Goal: Task Accomplishment & Management: Manage account settings

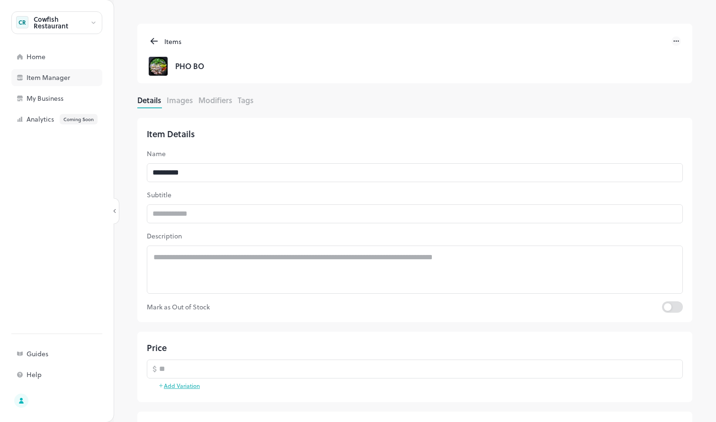
click at [47, 80] on div "Item Manager" at bounding box center [74, 77] width 95 height 7
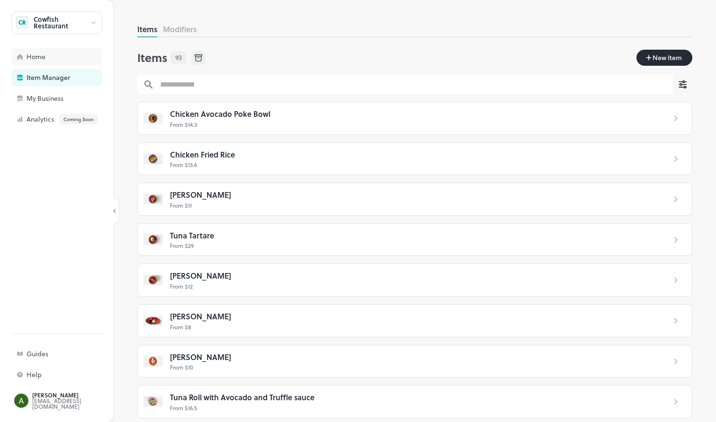
click at [29, 57] on div "Home" at bounding box center [74, 56] width 95 height 7
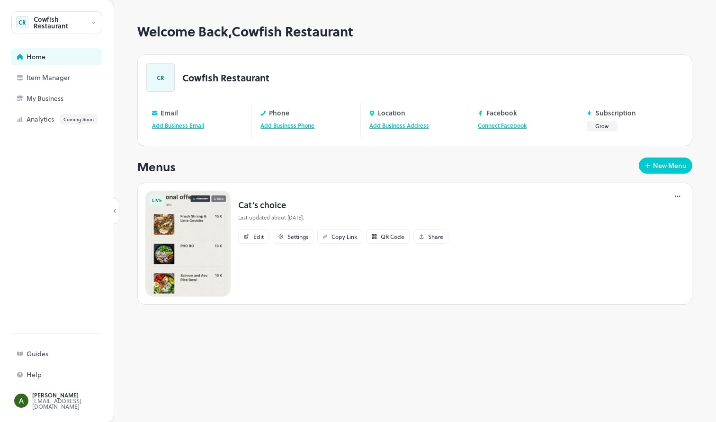
click at [207, 254] on img at bounding box center [187, 244] width 85 height 106
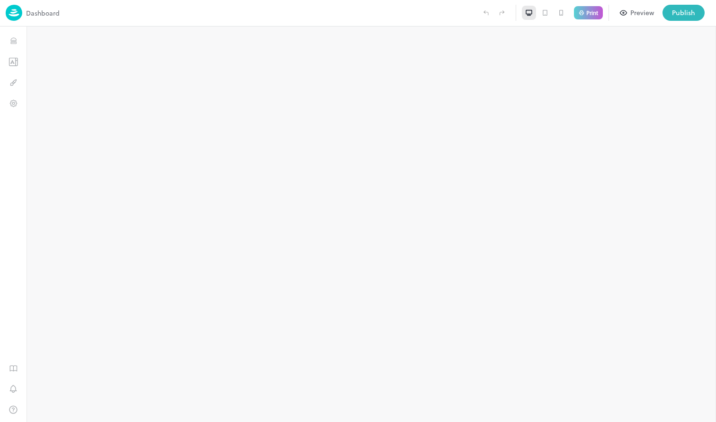
type input "**********"
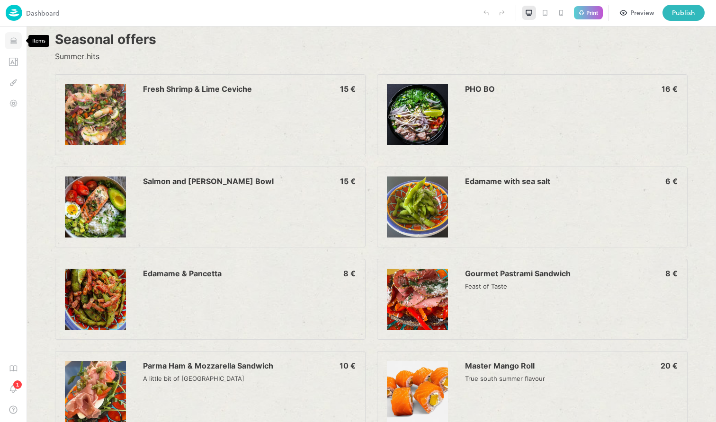
click at [15, 43] on icon "Items" at bounding box center [13, 42] width 6 height 1
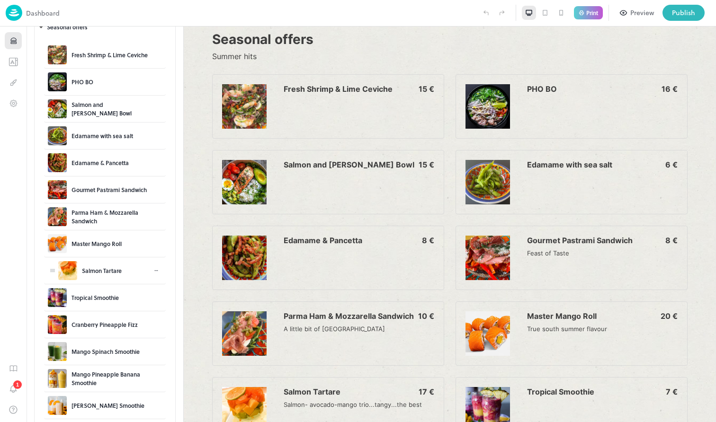
scroll to position [57, 0]
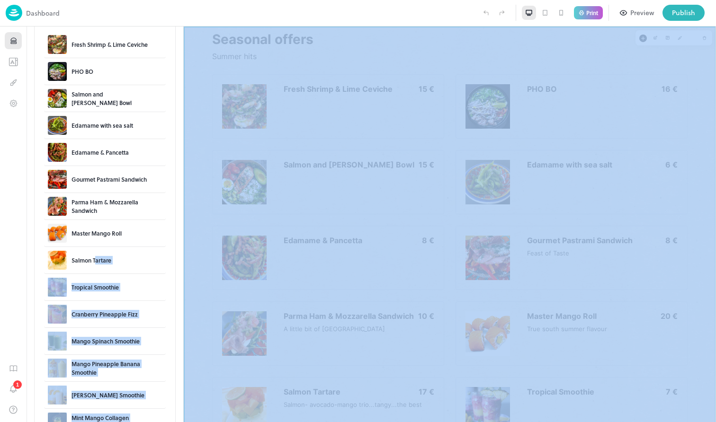
drag, startPoint x: 287, startPoint y: 289, endPoint x: 334, endPoint y: 62, distance: 232.0
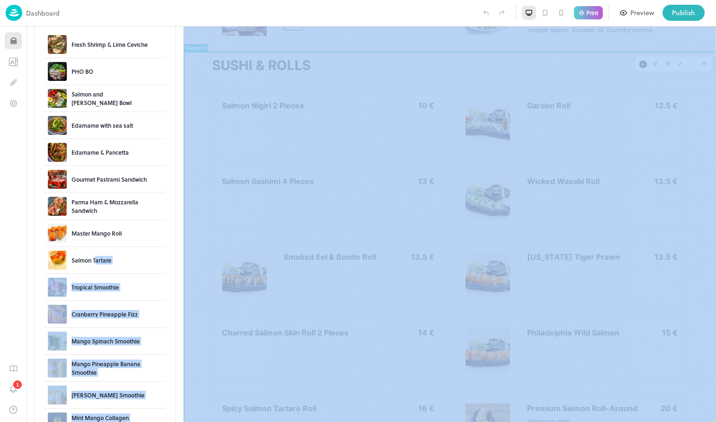
scroll to position [1025, 0]
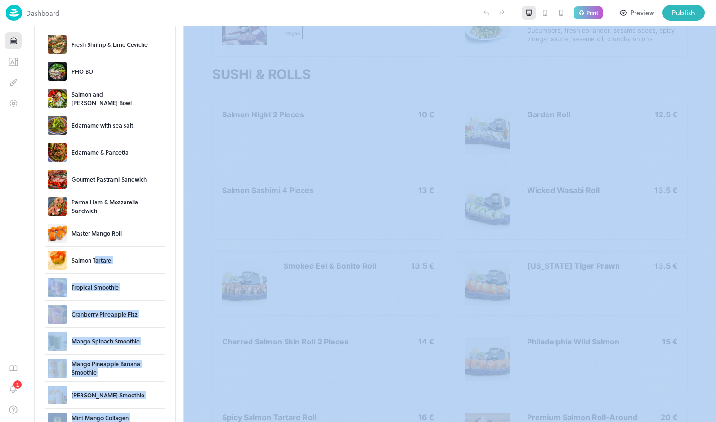
click at [638, 11] on div "Preview" at bounding box center [642, 13] width 24 height 10
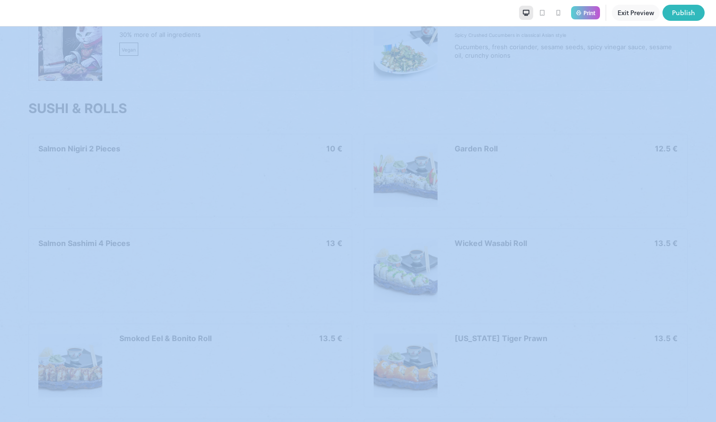
scroll to position [1366, 0]
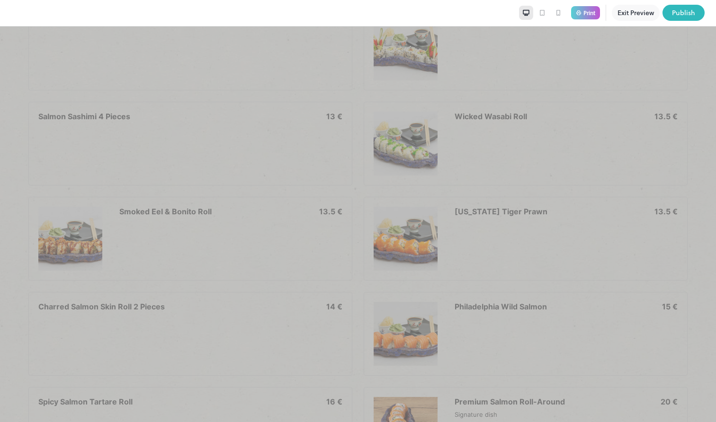
click at [74, 144] on div "Salmon Sashimi 4 Pieces 13 €" at bounding box center [190, 144] width 304 height 64
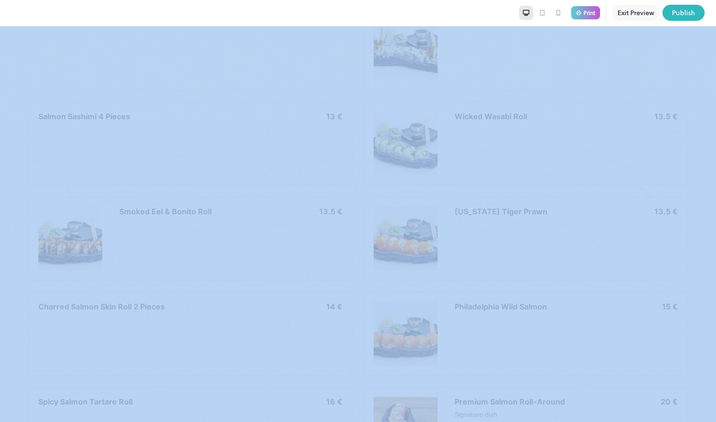
click at [639, 10] on button "Exit Preview" at bounding box center [635, 13] width 48 height 16
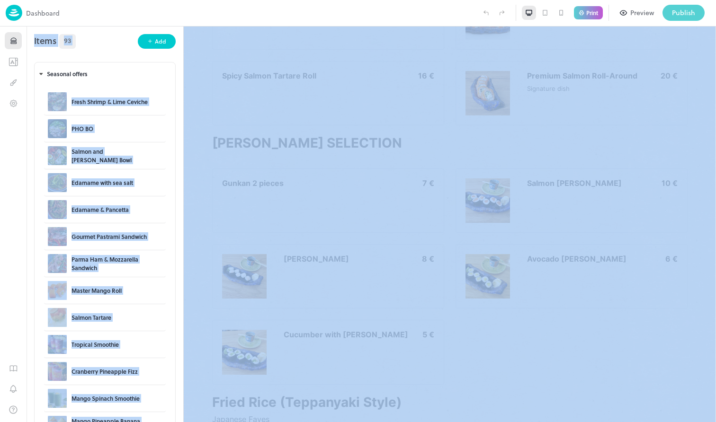
type input "**********"
click at [693, 9] on div "Publish" at bounding box center [683, 13] width 23 height 10
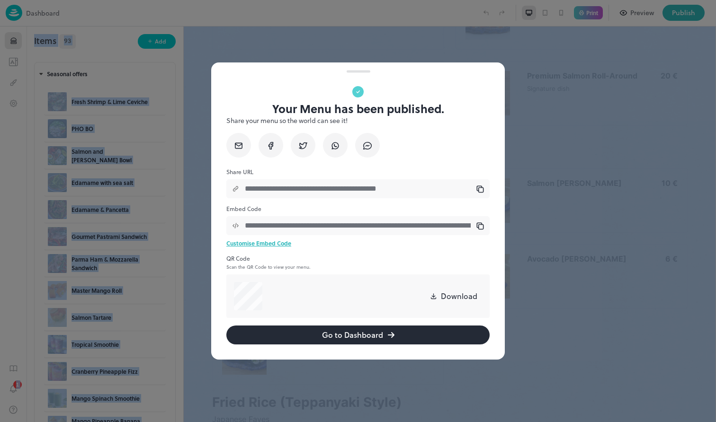
click at [271, 28] on div at bounding box center [358, 211] width 716 height 422
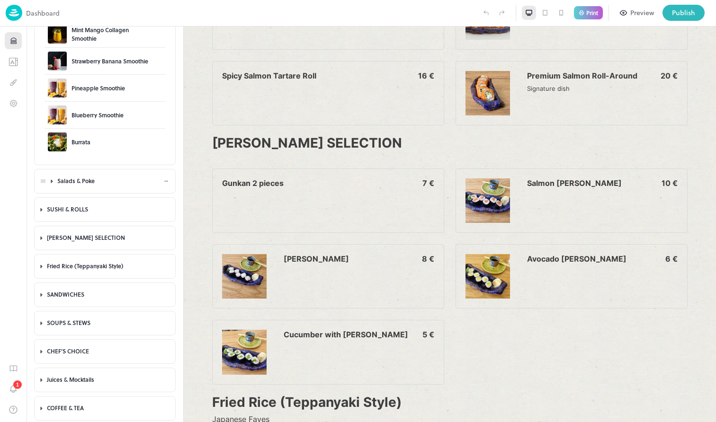
click at [88, 180] on div "Salads & Poke" at bounding box center [110, 181] width 106 height 8
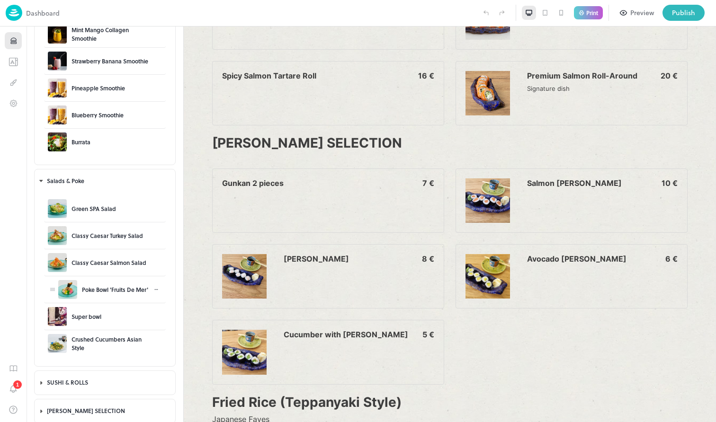
scroll to position [558, 0]
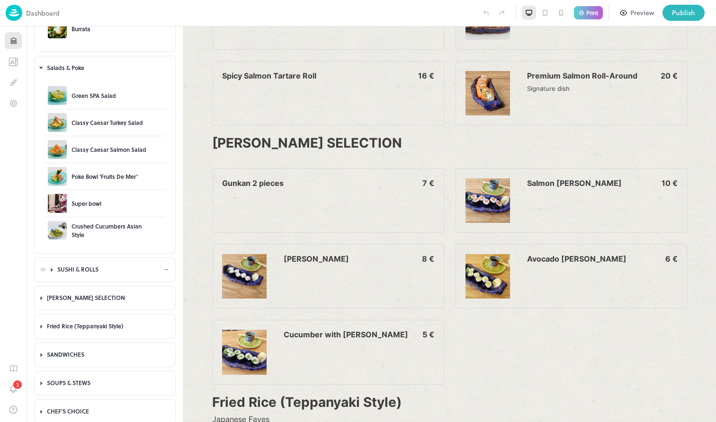
click at [87, 269] on div "SUSHI & ROLLS" at bounding box center [110, 270] width 106 height 8
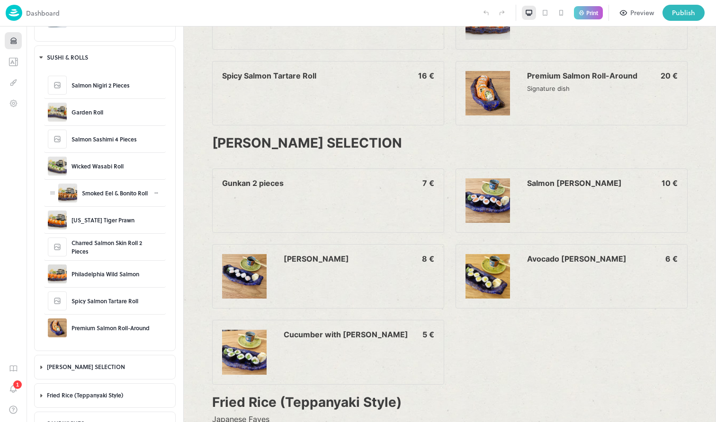
scroll to position [770, 0]
click at [88, 371] on div "[PERSON_NAME] SELECTION" at bounding box center [110, 367] width 106 height 8
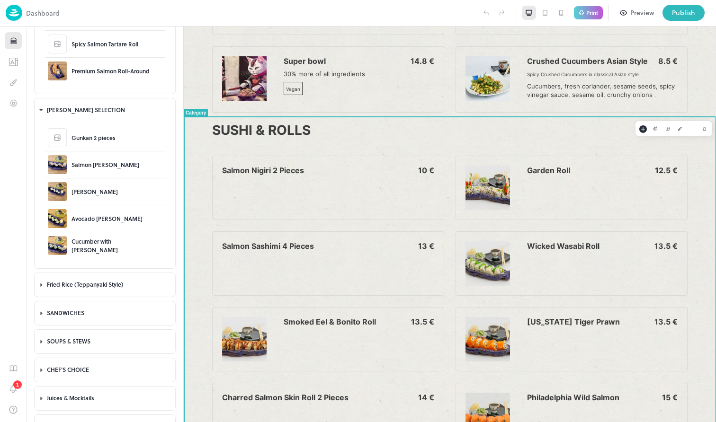
scroll to position [1008, 0]
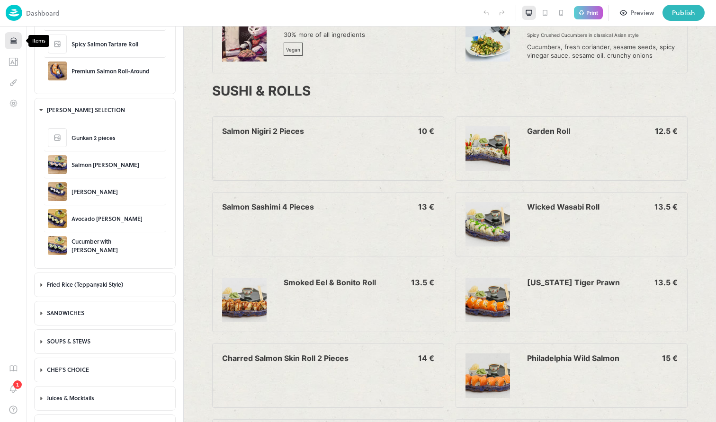
click at [14, 39] on icon "Items" at bounding box center [13, 40] width 9 height 9
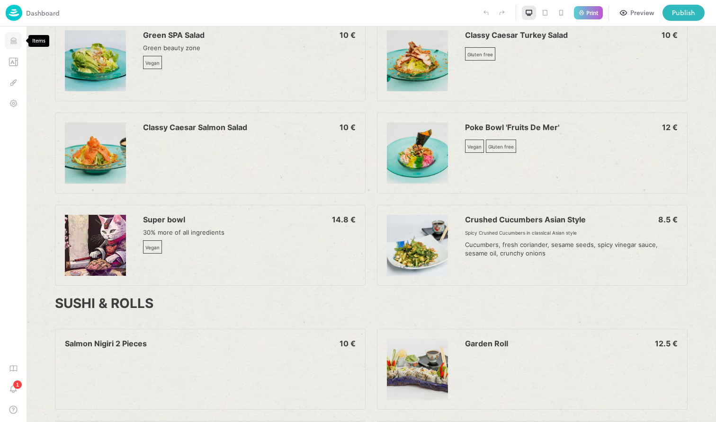
click at [12, 39] on icon "Items" at bounding box center [13, 40] width 9 height 9
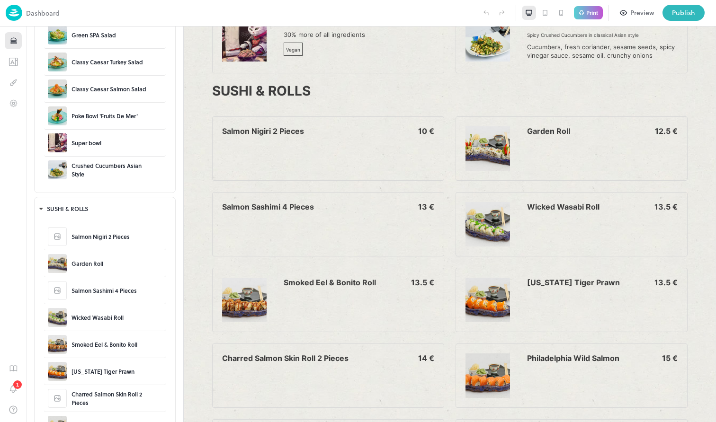
scroll to position [650, 0]
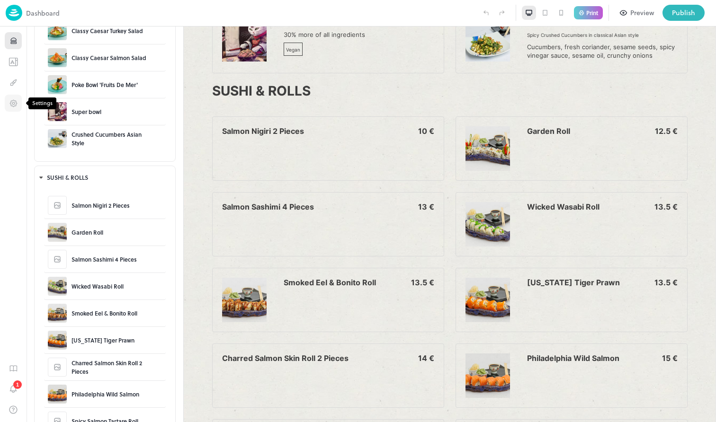
click at [15, 105] on icon "Settings" at bounding box center [13, 103] width 9 height 9
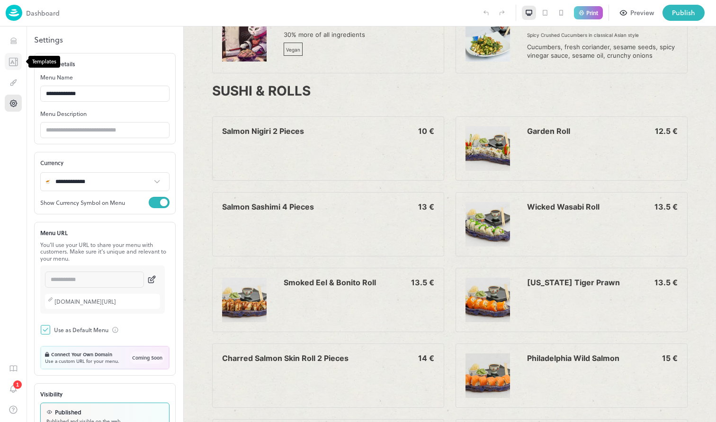
click at [13, 62] on icon "Templates" at bounding box center [12, 62] width 1 height 0
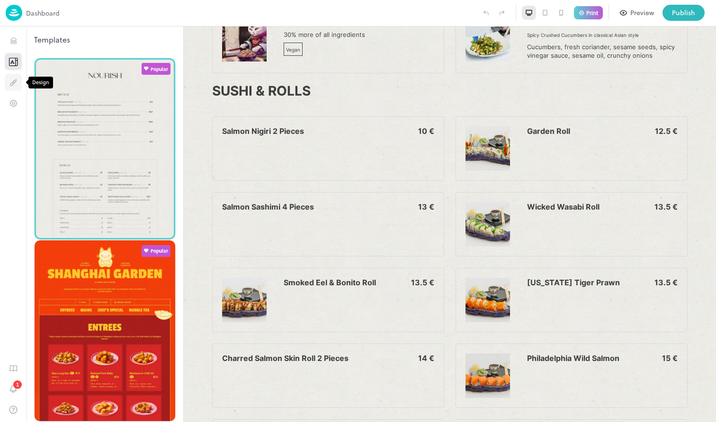
click at [14, 80] on icon "Design" at bounding box center [13, 82] width 9 height 9
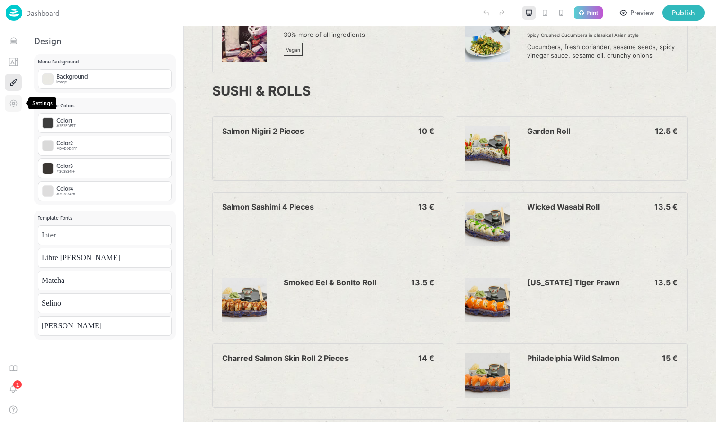
click at [9, 103] on icon "Settings" at bounding box center [13, 103] width 9 height 9
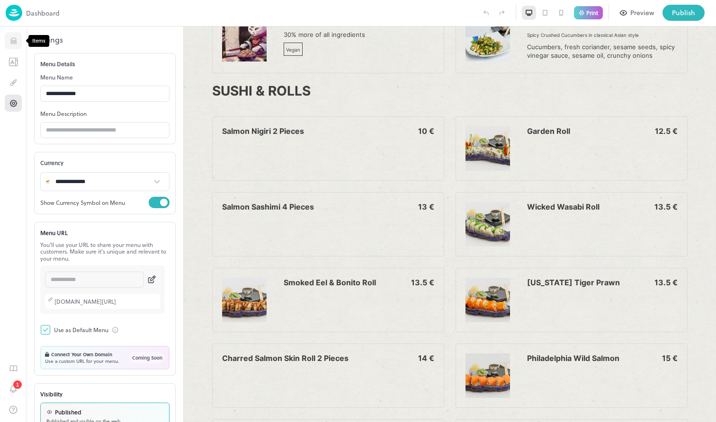
click at [10, 33] on button "Items" at bounding box center [13, 40] width 17 height 17
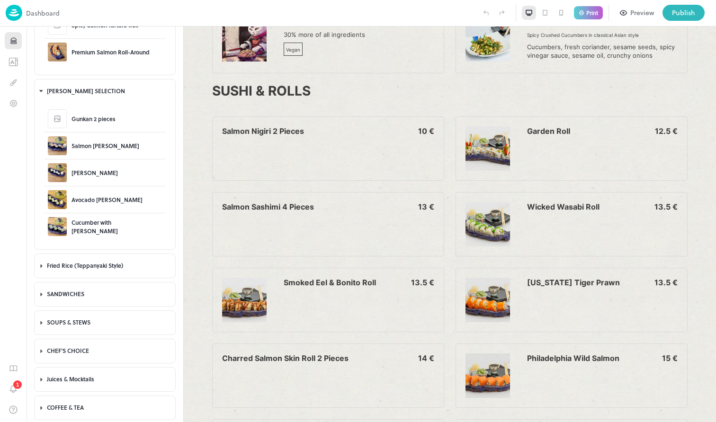
scroll to position [1046, 0]
click at [89, 295] on div "SANDWICHES" at bounding box center [110, 295] width 106 height 8
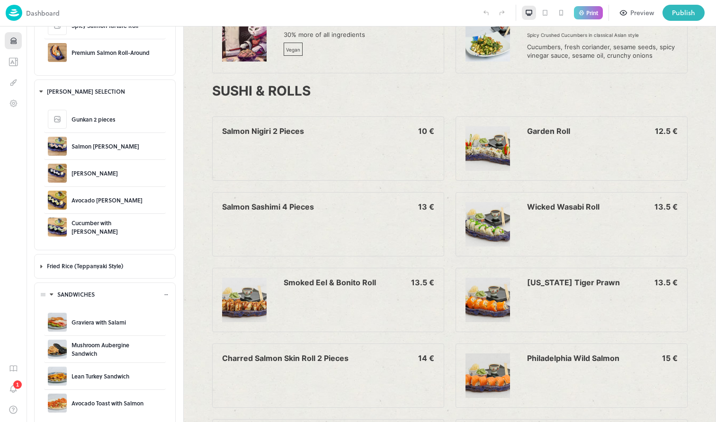
click at [89, 295] on div "SANDWICHES" at bounding box center [110, 295] width 106 height 8
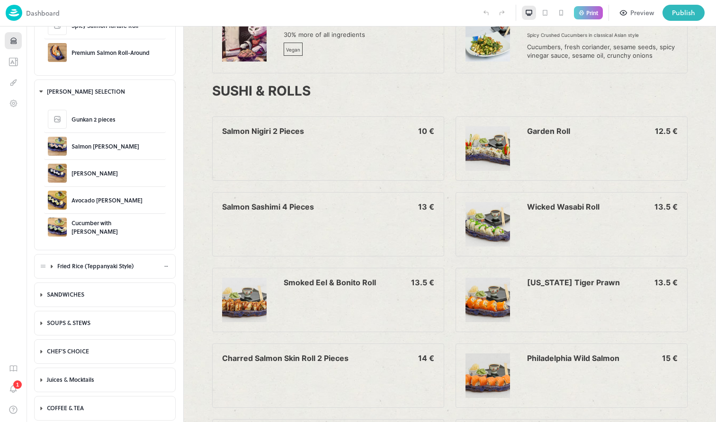
click at [91, 272] on div "Fried Rice (Teppanyaki Style)" at bounding box center [113, 266] width 116 height 22
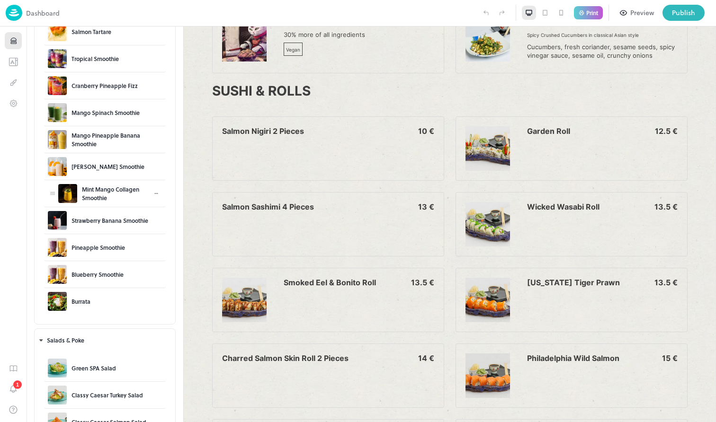
scroll to position [312, 0]
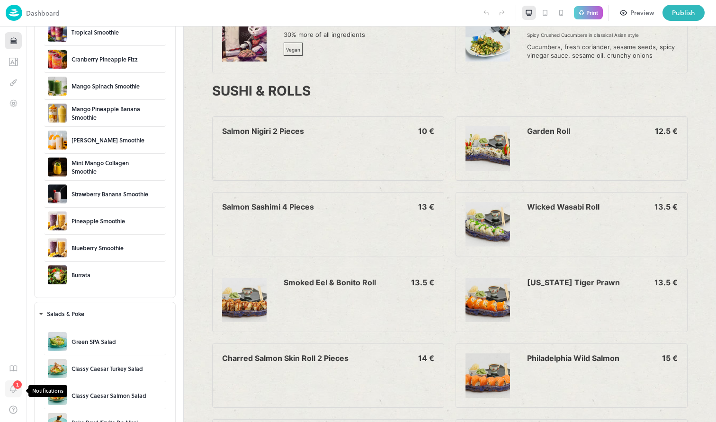
click at [16, 391] on icon "Notifications" at bounding box center [13, 389] width 6 height 6
click at [15, 12] on img at bounding box center [14, 13] width 17 height 16
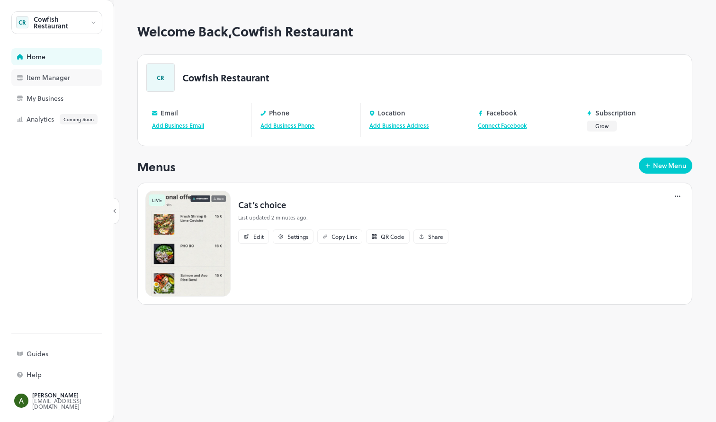
click at [61, 80] on div "Item Manager" at bounding box center [74, 77] width 95 height 7
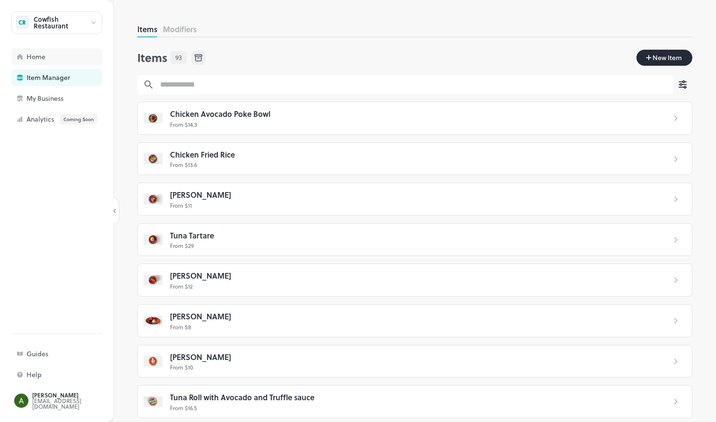
click at [52, 62] on div "Home" at bounding box center [56, 56] width 91 height 17
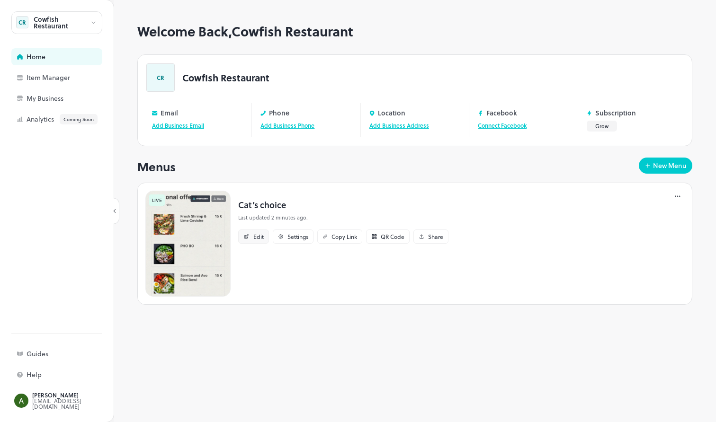
click at [262, 238] on div "Edit" at bounding box center [258, 237] width 10 height 6
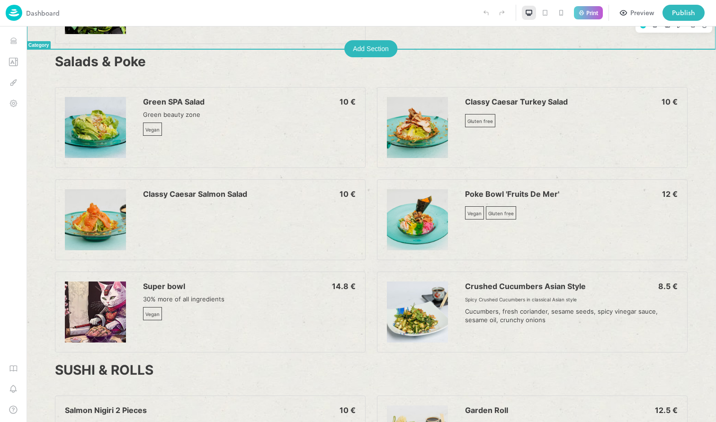
scroll to position [952, 0]
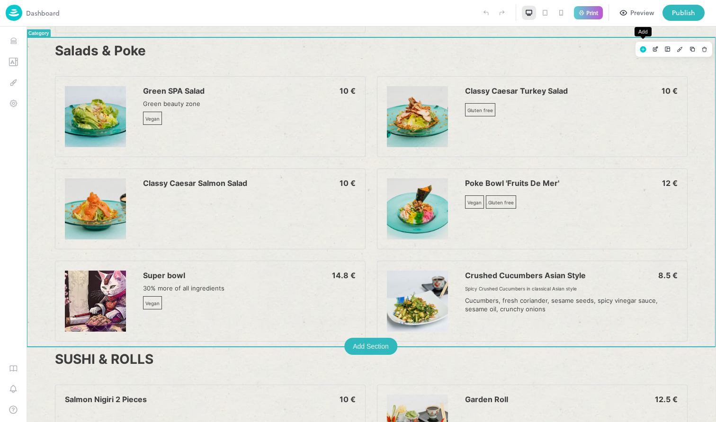
click at [640, 50] on rect "Add" at bounding box center [642, 49] width 6 height 6
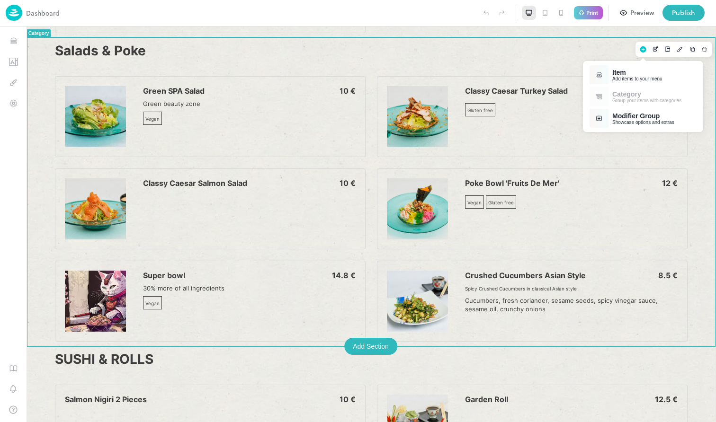
click at [649, 76] on div "Add items to your menu" at bounding box center [637, 78] width 50 height 5
click at [665, 98] on div "Select from your existing item list" at bounding box center [646, 100] width 69 height 5
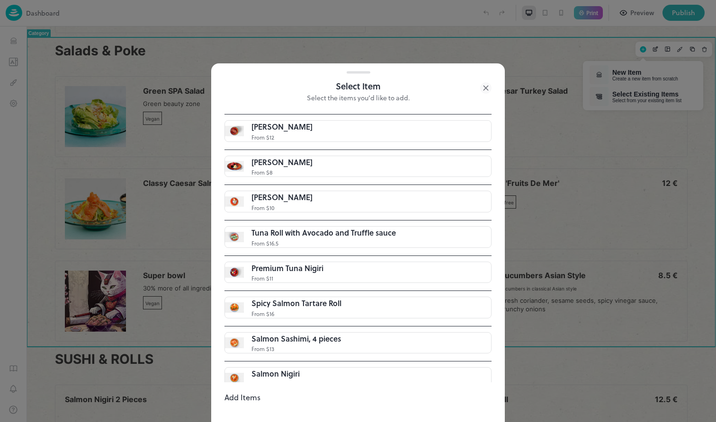
scroll to position [201, 0]
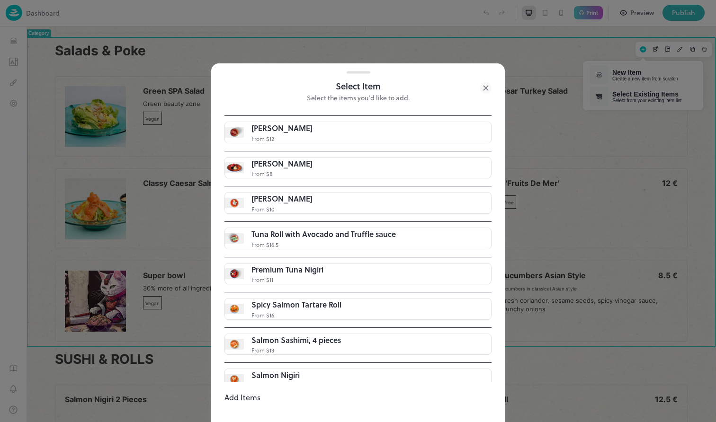
click at [260, 395] on button "Add Items" at bounding box center [242, 397] width 36 height 11
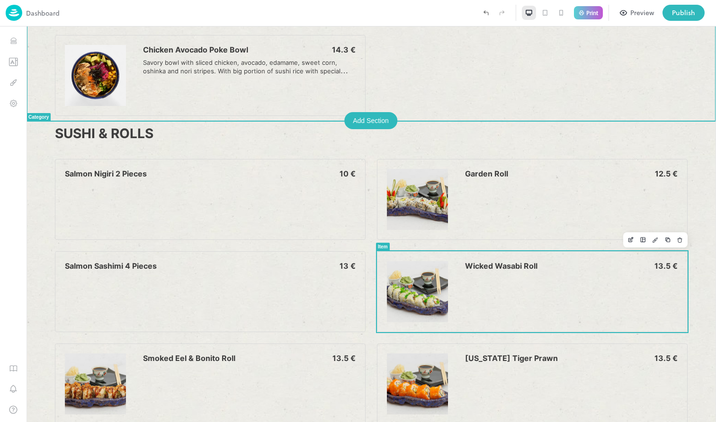
scroll to position [1275, 0]
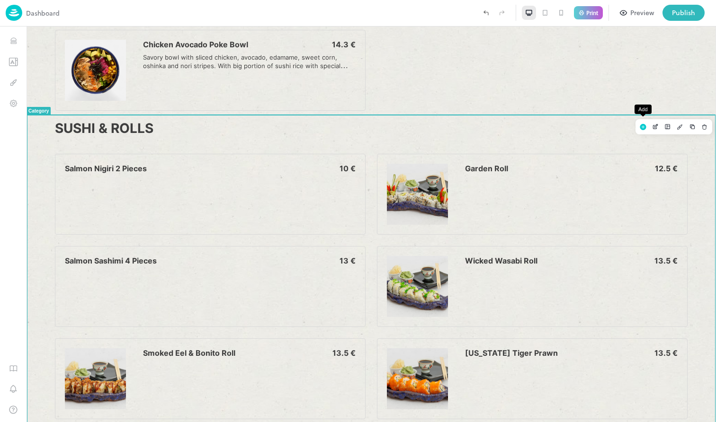
click at [644, 125] on rect "Add" at bounding box center [642, 127] width 6 height 6
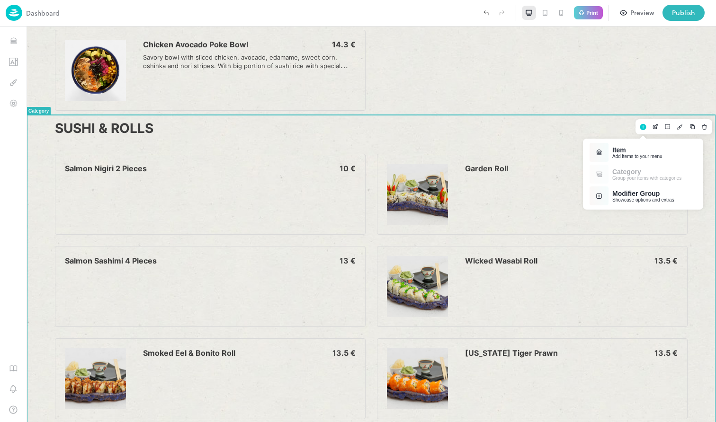
click at [637, 147] on div "Item" at bounding box center [637, 150] width 50 height 8
click at [657, 177] on div "Select from your existing item list" at bounding box center [646, 178] width 69 height 5
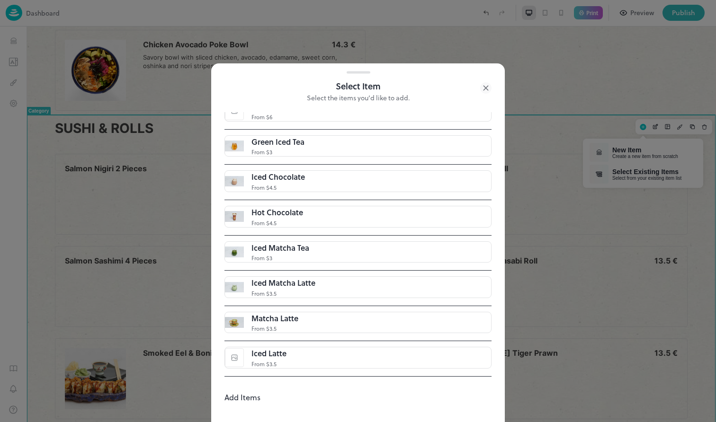
scroll to position [584, 0]
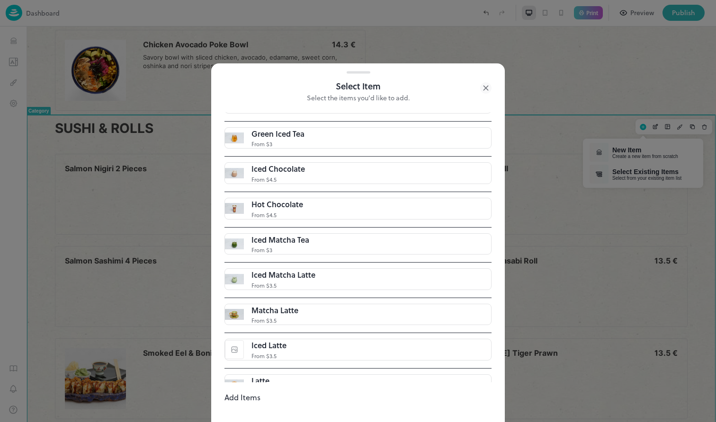
click at [260, 397] on button "Add Items" at bounding box center [242, 397] width 36 height 11
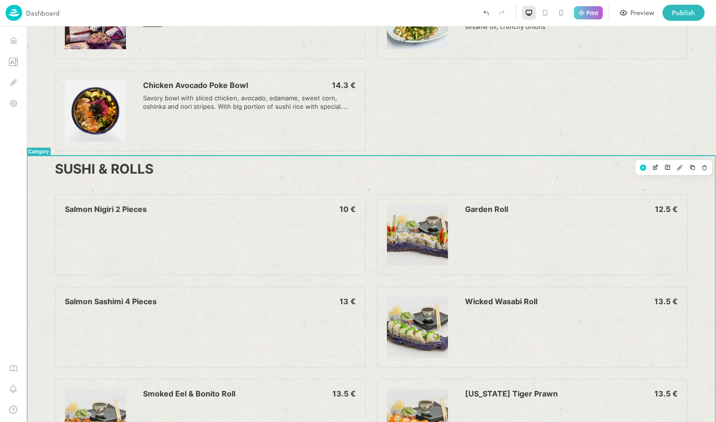
scroll to position [1255, 0]
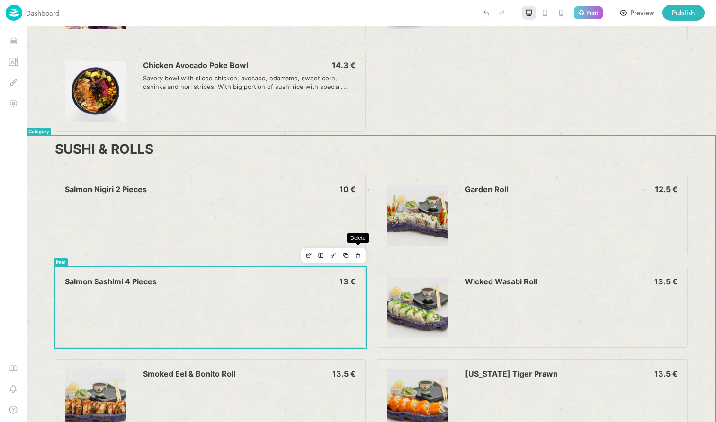
click at [357, 257] on icon "Delete" at bounding box center [357, 255] width 7 height 7
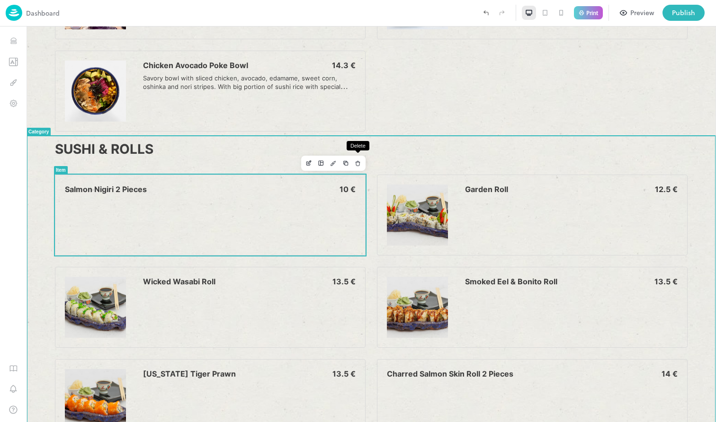
click at [360, 165] on icon "Delete" at bounding box center [357, 163] width 7 height 7
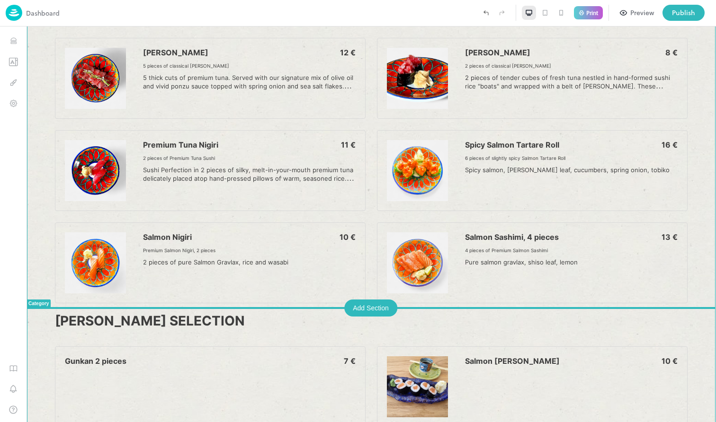
scroll to position [2080, 0]
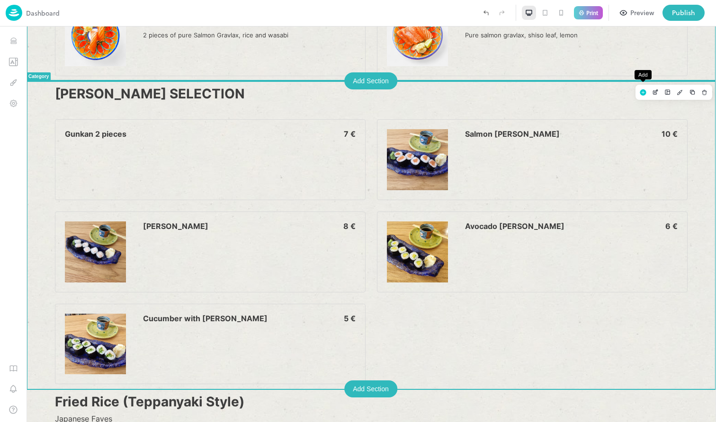
click at [643, 90] on rect "Add" at bounding box center [642, 92] width 6 height 6
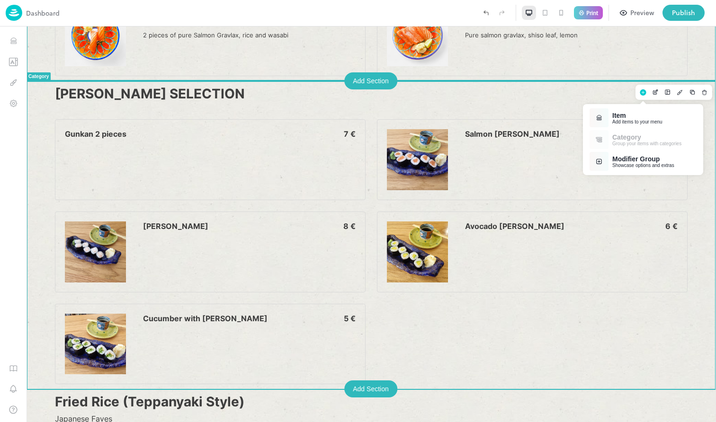
click at [641, 118] on div "Item" at bounding box center [637, 116] width 50 height 8
click at [649, 141] on div "Select from your existing item list" at bounding box center [646, 143] width 69 height 5
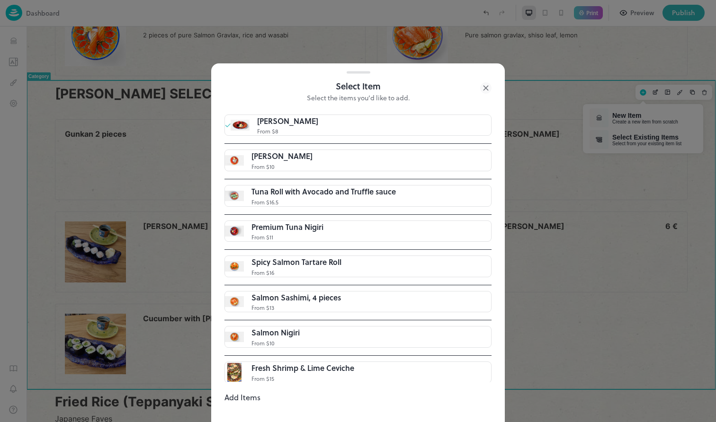
scroll to position [231, 0]
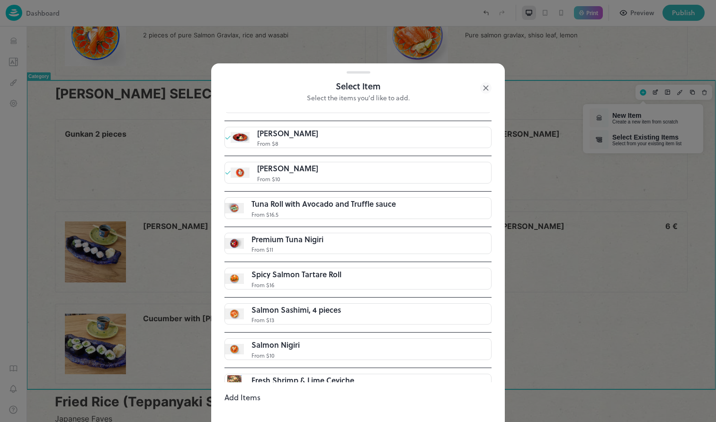
click at [260, 395] on button "Add Items" at bounding box center [242, 397] width 36 height 11
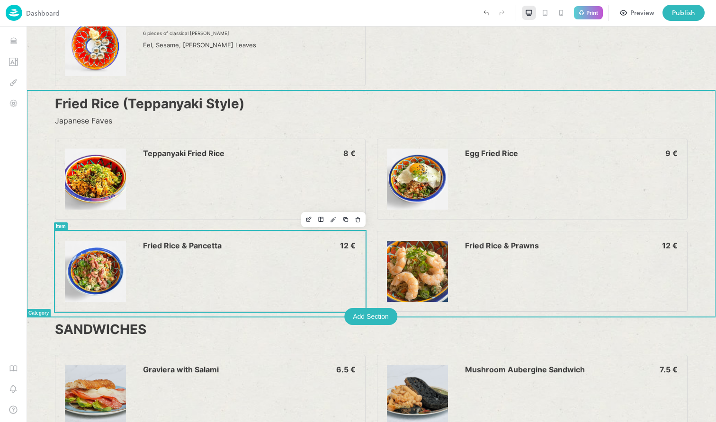
scroll to position [2467, 0]
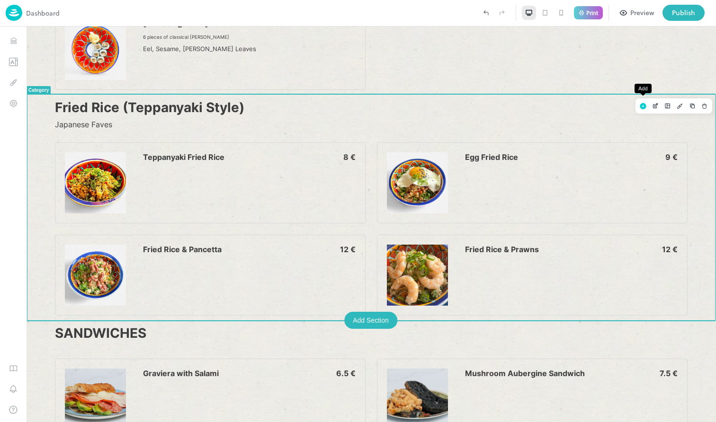
click at [644, 106] on rect "Add" at bounding box center [642, 106] width 6 height 6
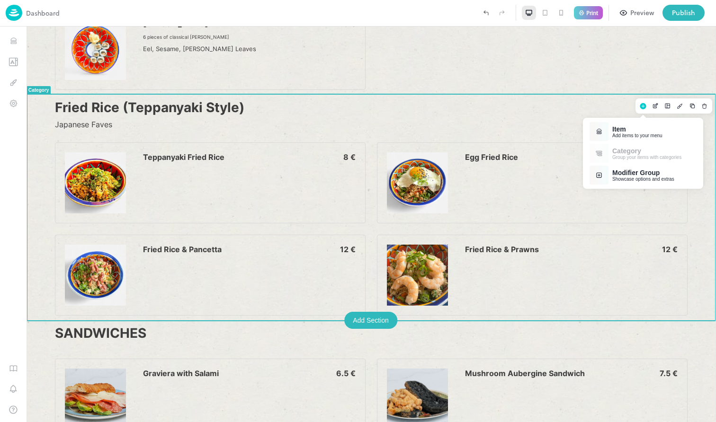
click at [647, 131] on div "Item" at bounding box center [637, 129] width 50 height 8
click at [649, 158] on div "Select from your existing item list" at bounding box center [646, 157] width 69 height 5
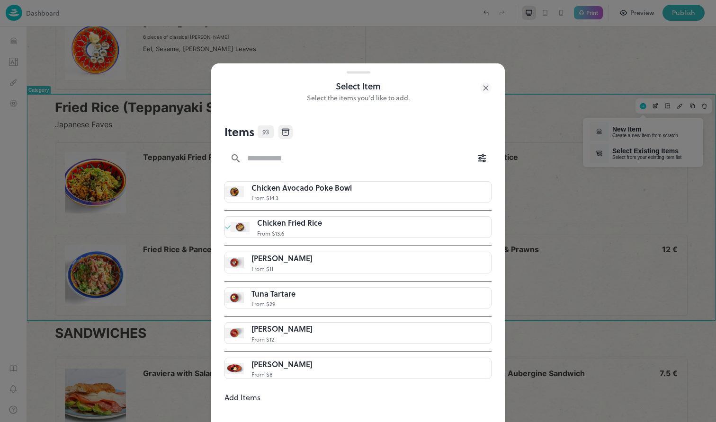
click at [260, 394] on button "Add Items" at bounding box center [242, 397] width 36 height 11
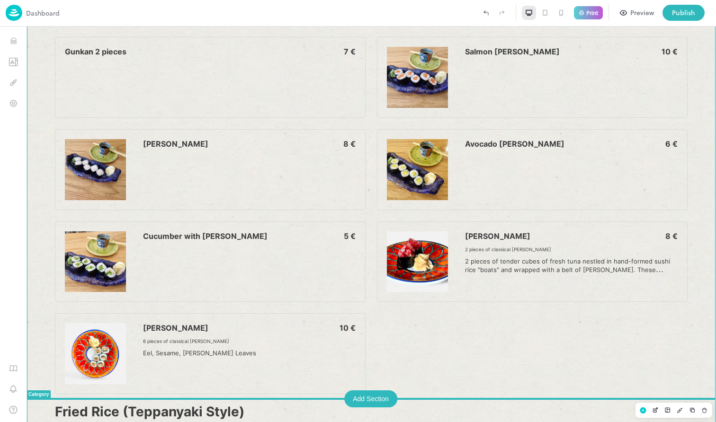
scroll to position [2054, 0]
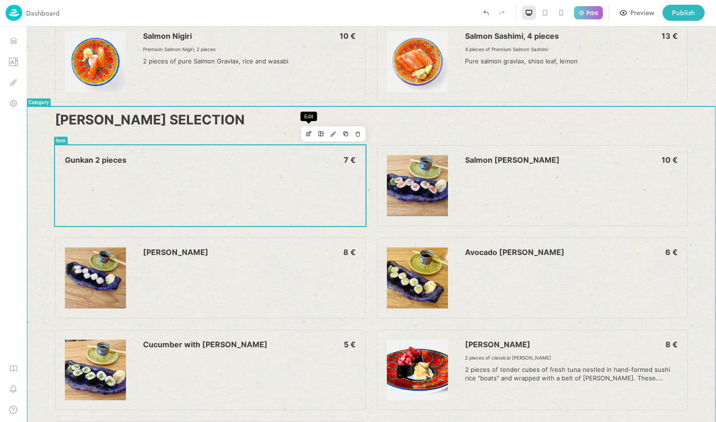
click at [310, 134] on icon "Edit" at bounding box center [308, 134] width 7 height 7
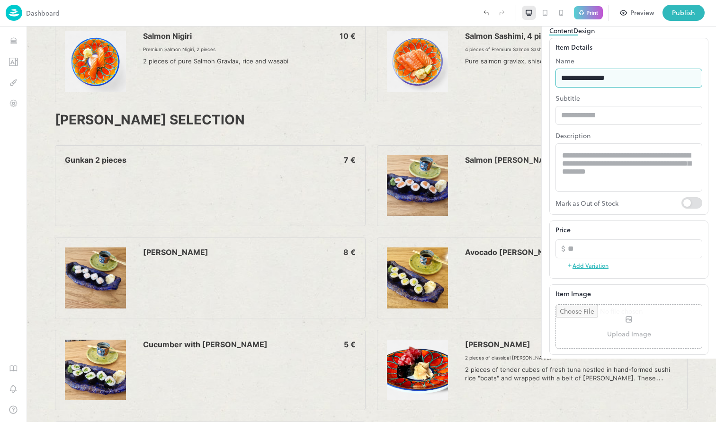
drag, startPoint x: 591, startPoint y: 116, endPoint x: 643, endPoint y: 116, distance: 52.1
click at [643, 88] on input "**********" at bounding box center [628, 78] width 147 height 19
type input "**********"
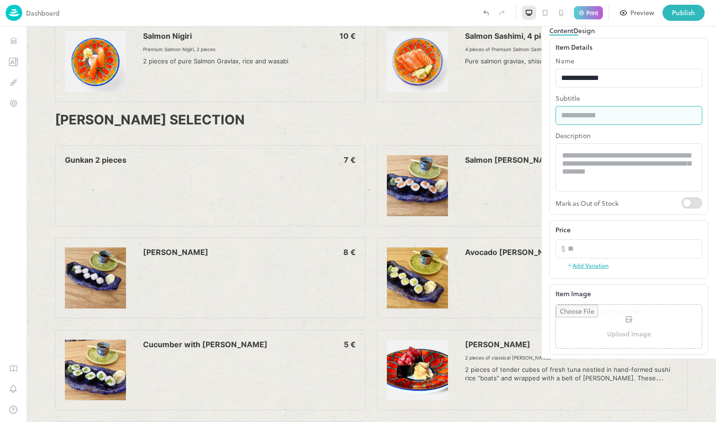
click at [601, 125] on input "text" at bounding box center [628, 115] width 147 height 19
paste input "********"
type input "**********"
click at [588, 413] on button "Update Item" at bounding box center [568, 418] width 39 height 10
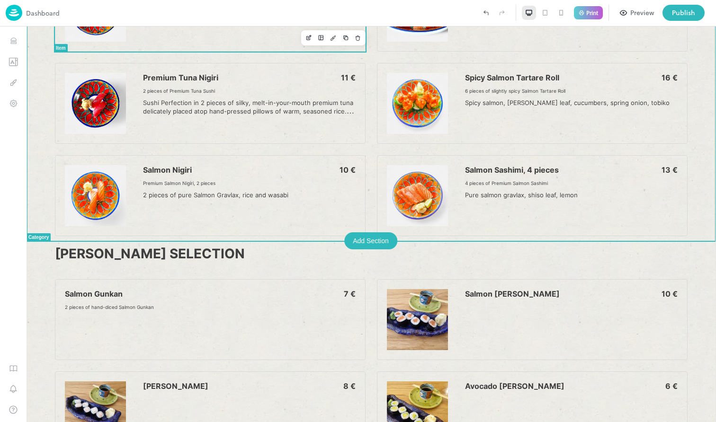
scroll to position [1964, 0]
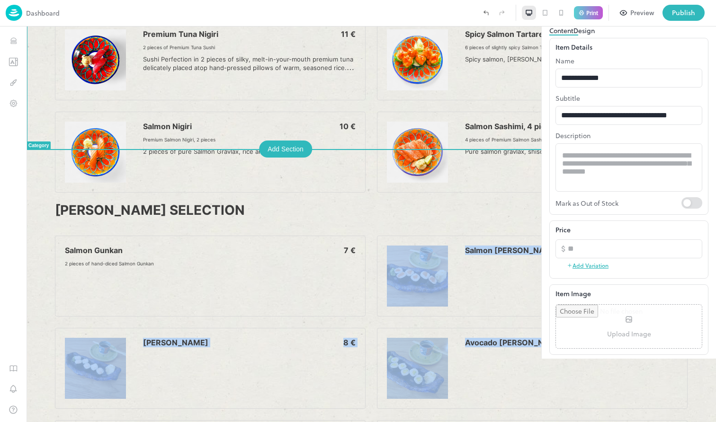
drag, startPoint x: 284, startPoint y: 274, endPoint x: 346, endPoint y: 129, distance: 157.4
click at [346, 236] on div "Salmon Gunkan 7 € 2 pieces of hand-diced Salmon Gunkan Salmon [PERSON_NAME] 10 …" at bounding box center [371, 415] width 632 height 358
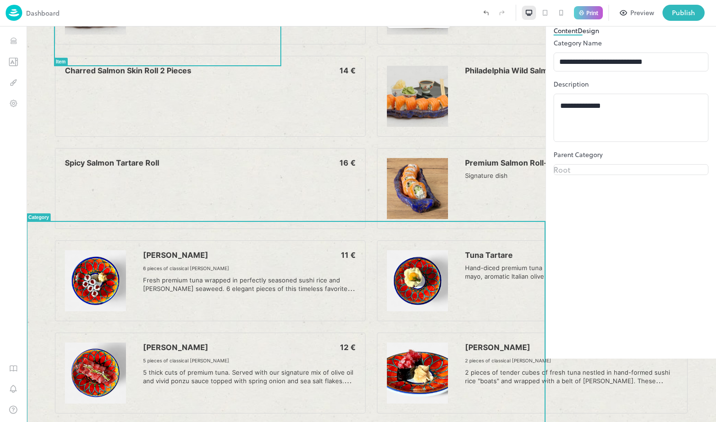
scroll to position [1563, 0]
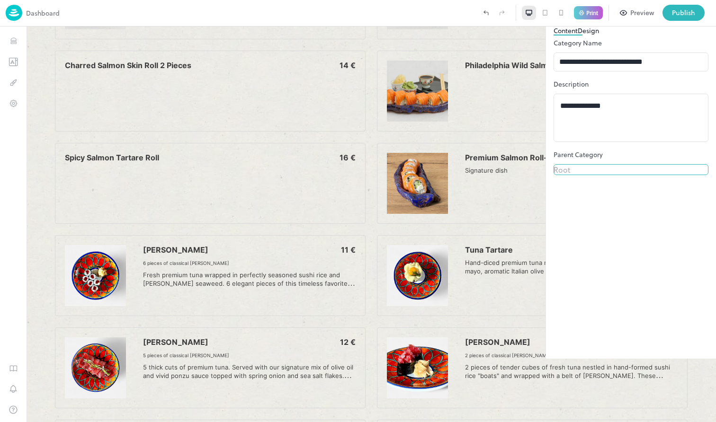
click at [615, 214] on body "Dashboard Print Preview Publish 1 Items 93 Add Seasonal offers Fresh Shrimp & L…" at bounding box center [358, 211] width 716 height 422
type input "**********"
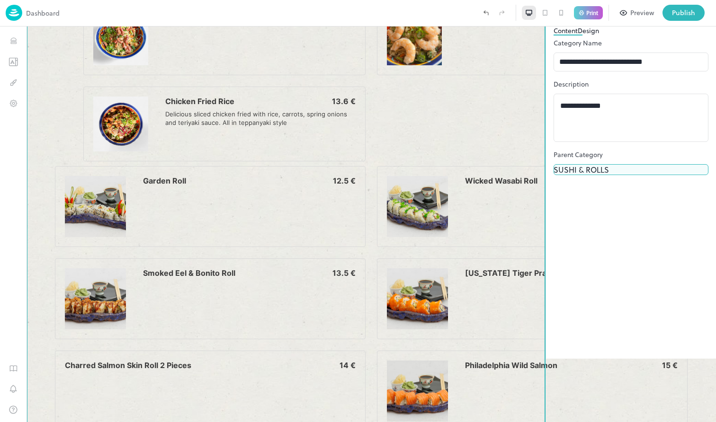
click at [532, 112] on div "SUSHI & ROLLS Fried Rice (Teppanyaki Style) Japanese Faves Teppanyaki Fried Ric…" at bounding box center [371, 363] width 689 height 1070
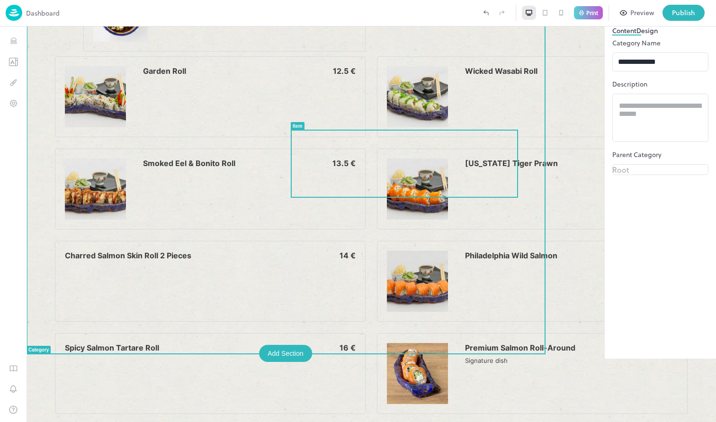
scroll to position [1693, 0]
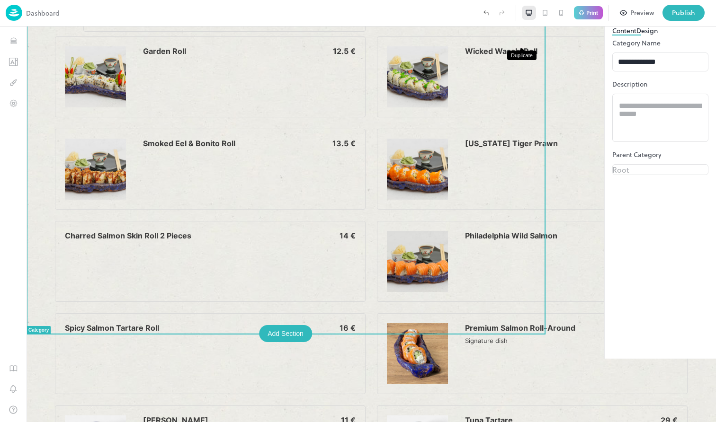
click at [639, 39] on rect "Add" at bounding box center [642, 38] width 6 height 6
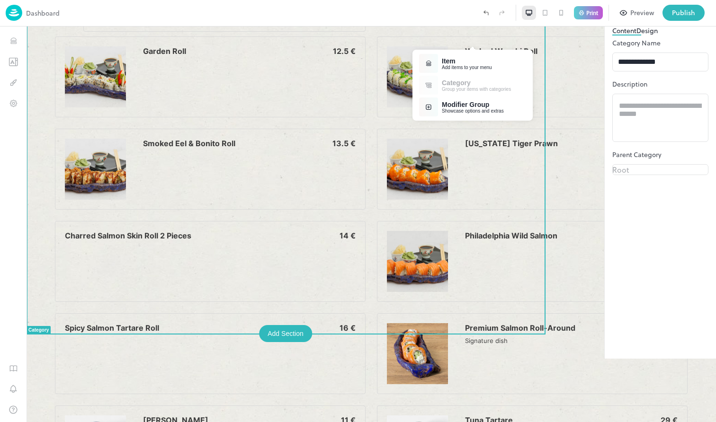
click at [456, 62] on div "Item" at bounding box center [467, 61] width 50 height 8
click at [497, 85] on li "Select Existing Items Select from your existing item list" at bounding box center [472, 85] width 115 height 22
click at [541, 91] on div at bounding box center [371, 225] width 689 height 396
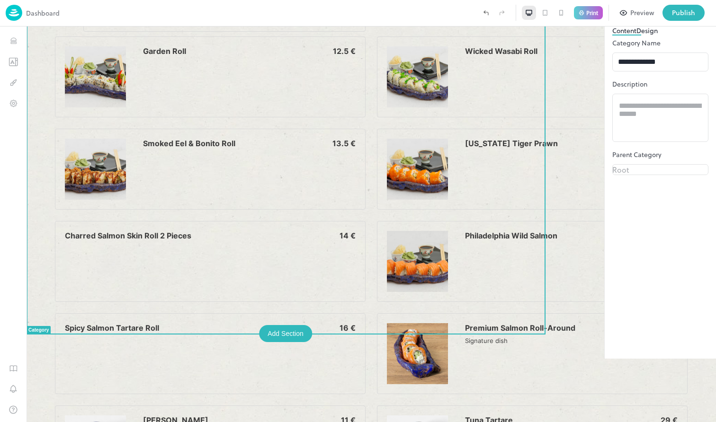
click at [542, 73] on div "SUSHI & ROLLS Fried Rice (Teppanyaki Style) Japanese Faves Teppanyaki Fried Ric…" at bounding box center [371, 233] width 689 height 1070
click at [538, 84] on div "SUSHI & ROLLS Fried Rice (Teppanyaki Style) Japanese Faves Teppanyaki Fried Ric…" at bounding box center [371, 233] width 689 height 1070
click at [679, 9] on div "Publish" at bounding box center [683, 13] width 23 height 10
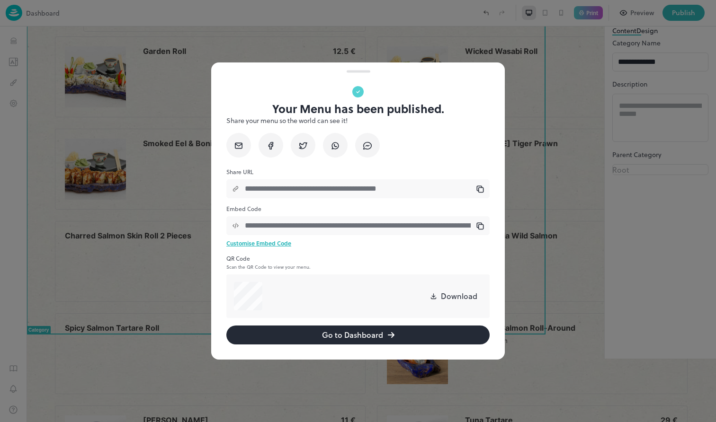
click at [517, 119] on div at bounding box center [358, 211] width 716 height 422
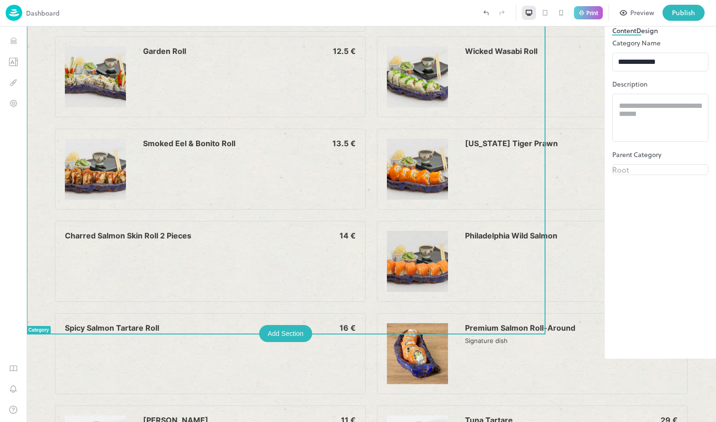
click at [531, 139] on div "SUSHI & ROLLS Fried Rice (Teppanyaki Style) Japanese Faves Teppanyaki Fried Ric…" at bounding box center [371, 233] width 689 height 1070
click at [11, 37] on icon "Items" at bounding box center [13, 40] width 9 height 9
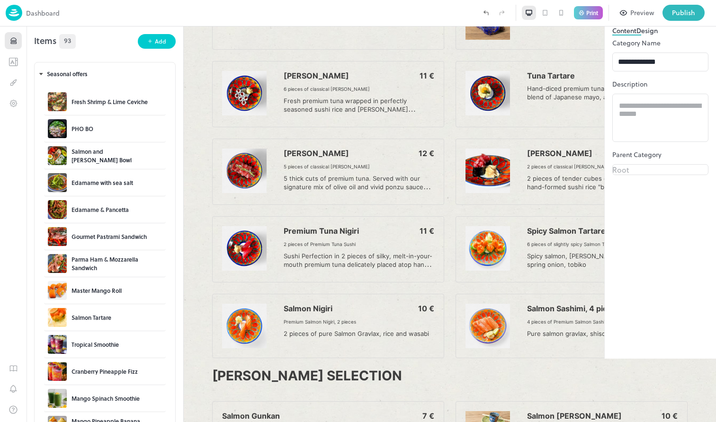
click at [33, 15] on p "Dashboard" at bounding box center [43, 13] width 34 height 10
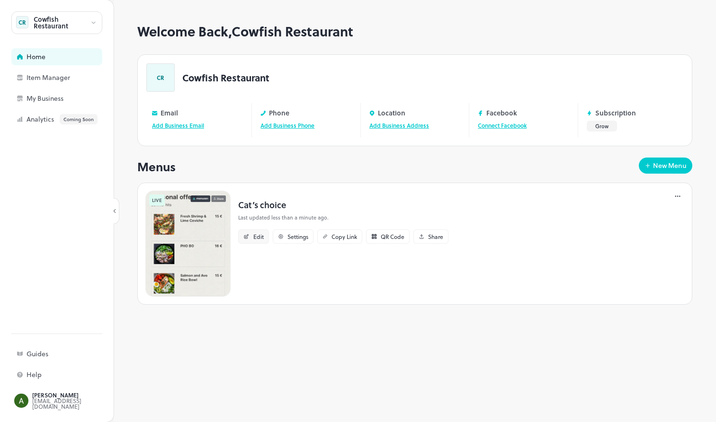
click at [260, 236] on div "Edit" at bounding box center [258, 237] width 10 height 6
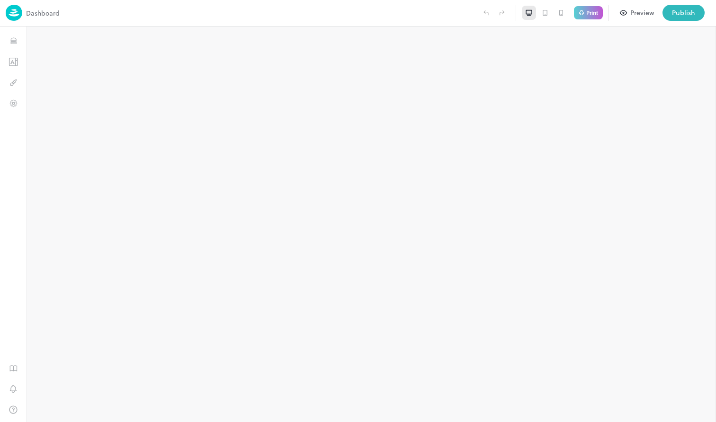
type input "**********"
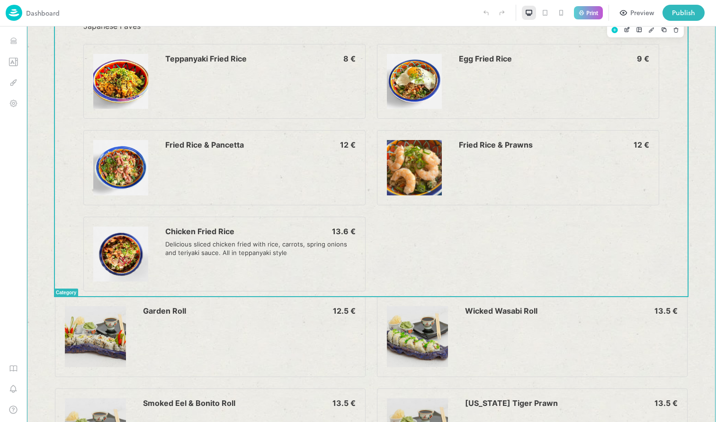
scroll to position [1425, 0]
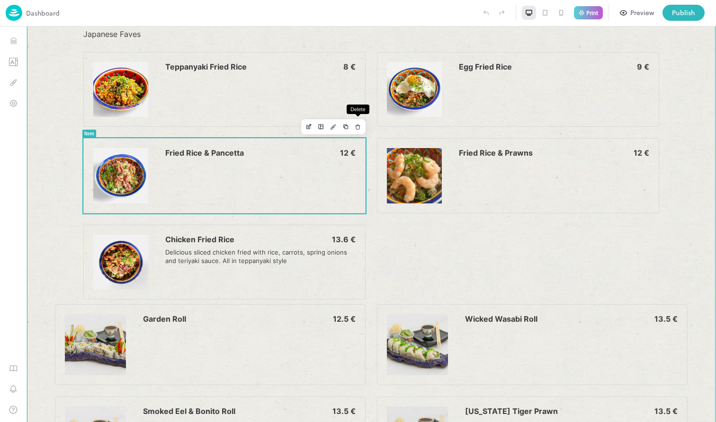
click at [359, 126] on icon "Delete" at bounding box center [357, 127] width 7 height 7
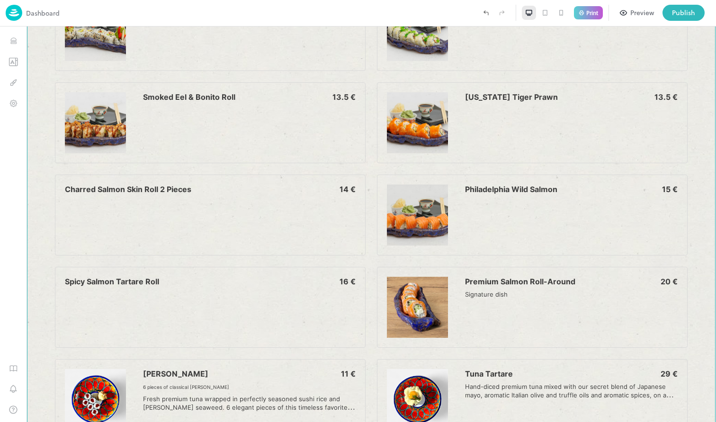
scroll to position [1574, 0]
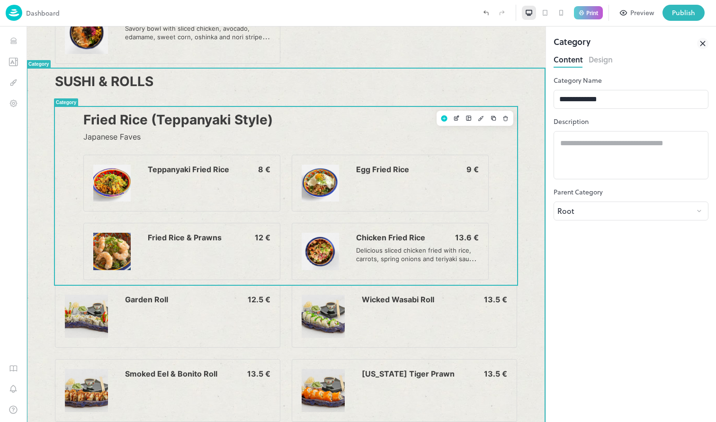
scroll to position [1075, 0]
click at [114, 124] on p "Fried Rice (Teppanyaki Style)" at bounding box center [285, 120] width 405 height 17
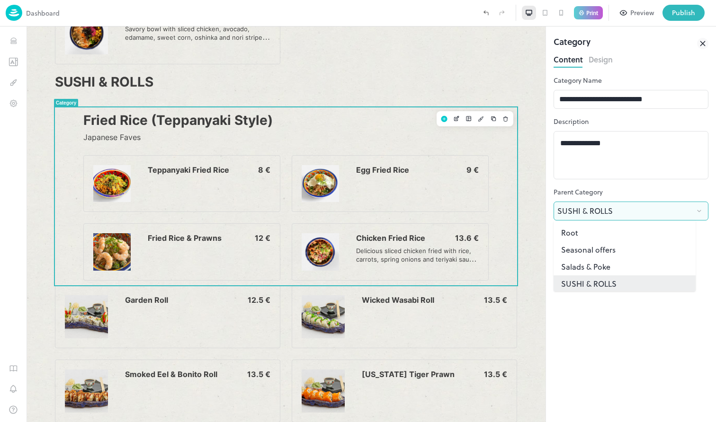
click at [585, 210] on body "Dashboard Print Preview Publish 1 Items 93 Add Seasonal offers Fresh Shrimp & L…" at bounding box center [358, 211] width 716 height 422
click at [579, 231] on li "Root" at bounding box center [624, 231] width 142 height 17
type input "****"
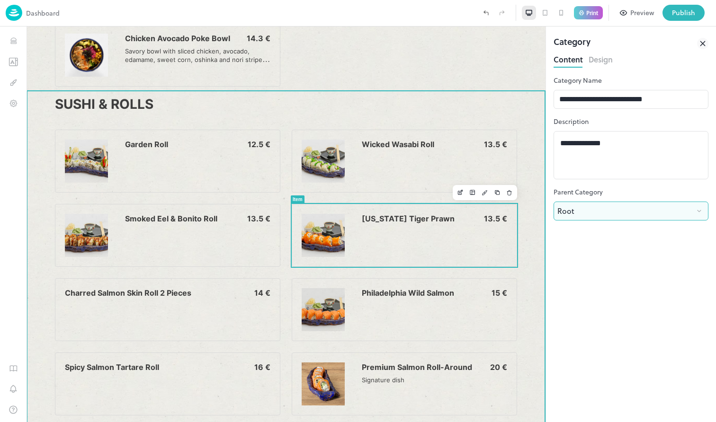
scroll to position [1006, 0]
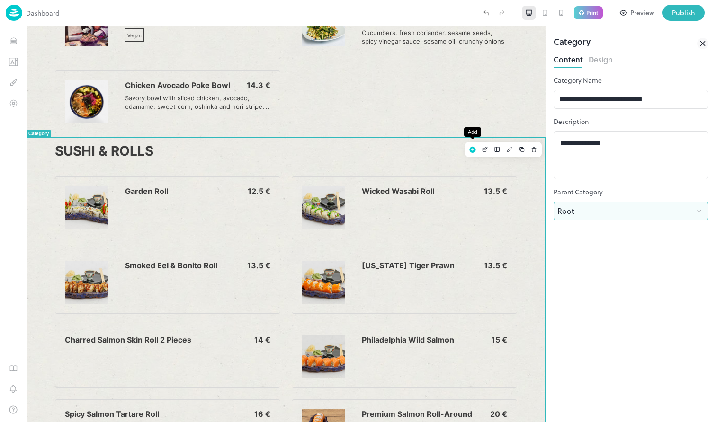
click at [471, 149] on rect "Add" at bounding box center [472, 150] width 6 height 6
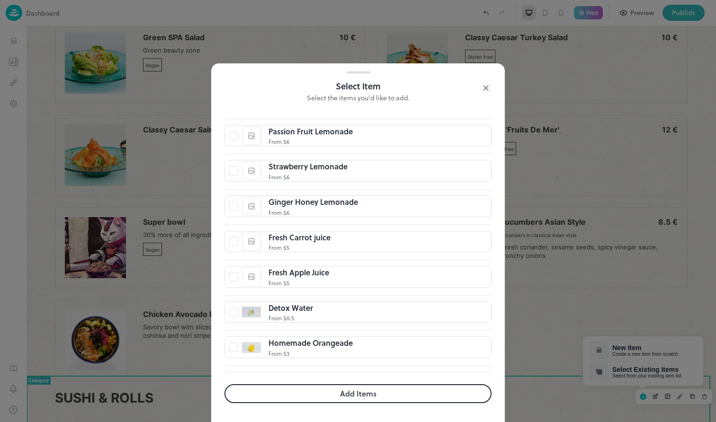
scroll to position [840, 0]
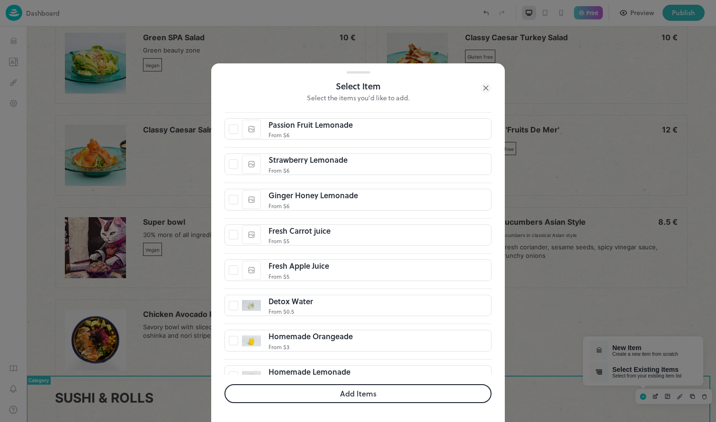
click at [371, 392] on button "Add Items" at bounding box center [357, 393] width 267 height 19
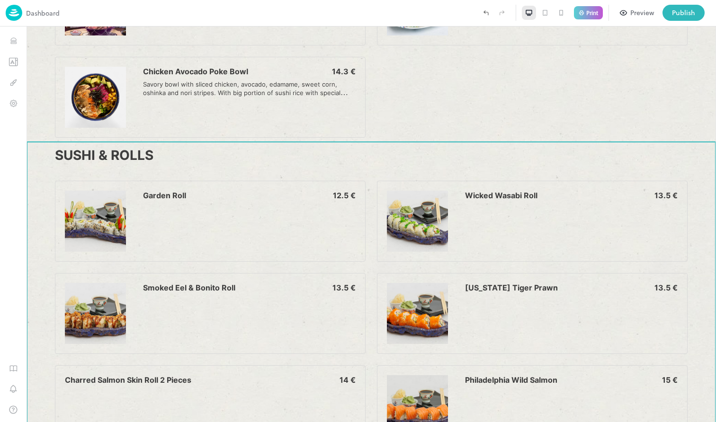
scroll to position [1248, 0]
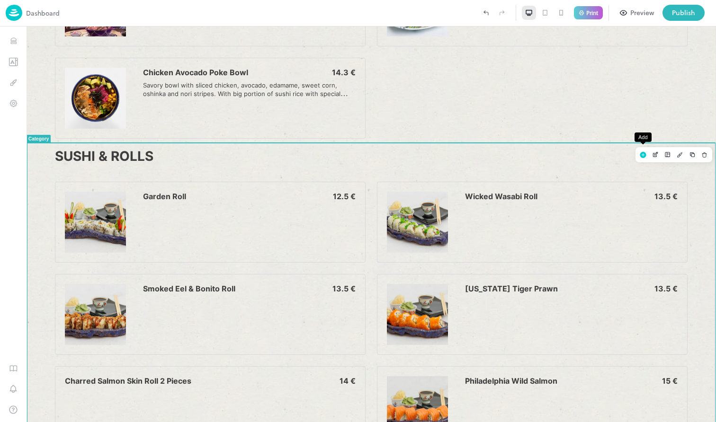
click at [641, 154] on rect "Add" at bounding box center [642, 155] width 6 height 6
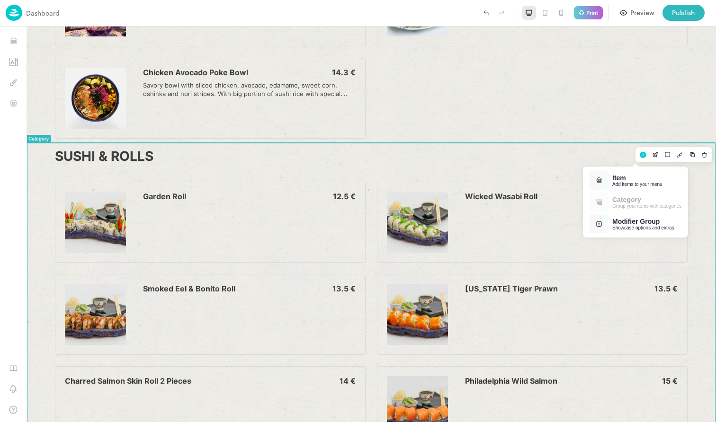
click at [638, 180] on div "Item" at bounding box center [637, 178] width 50 height 8
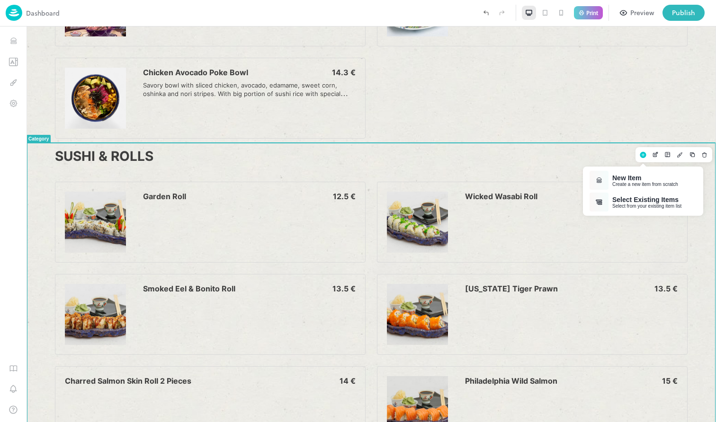
click at [641, 200] on div "Select Existing Items" at bounding box center [646, 200] width 69 height 8
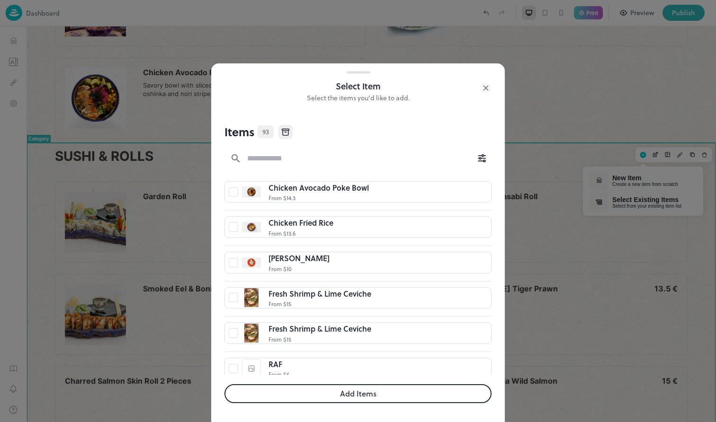
click at [322, 154] on input "text" at bounding box center [356, 158] width 231 height 19
type input "**********"
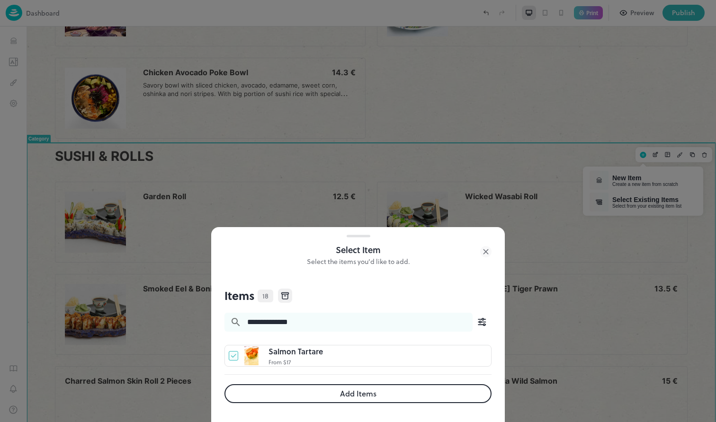
click at [310, 325] on input "**********" at bounding box center [356, 322] width 231 height 19
click at [265, 323] on input "**********" at bounding box center [356, 322] width 231 height 19
type input "**********"
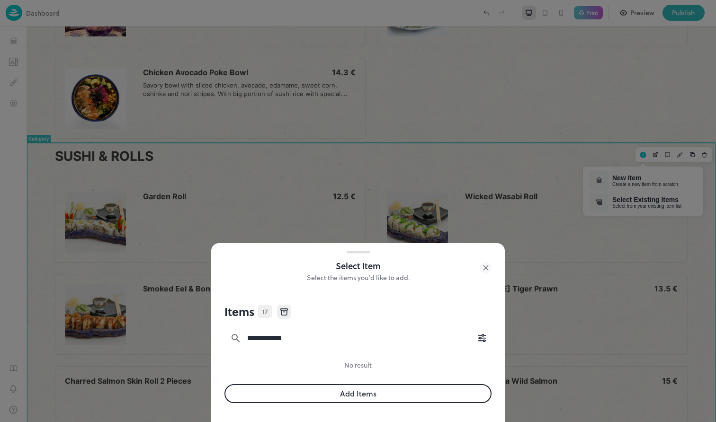
click at [293, 340] on input "**********" at bounding box center [356, 338] width 231 height 19
type input "**********"
click at [256, 341] on input "**********" at bounding box center [356, 338] width 231 height 19
type input "******"
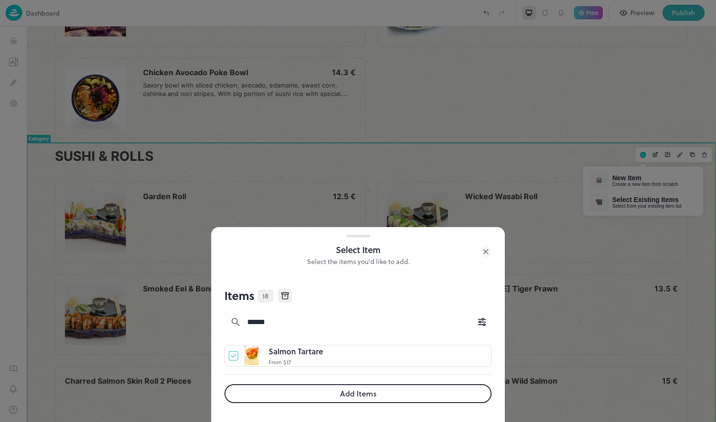
click at [357, 394] on button "Add Items" at bounding box center [357, 393] width 267 height 19
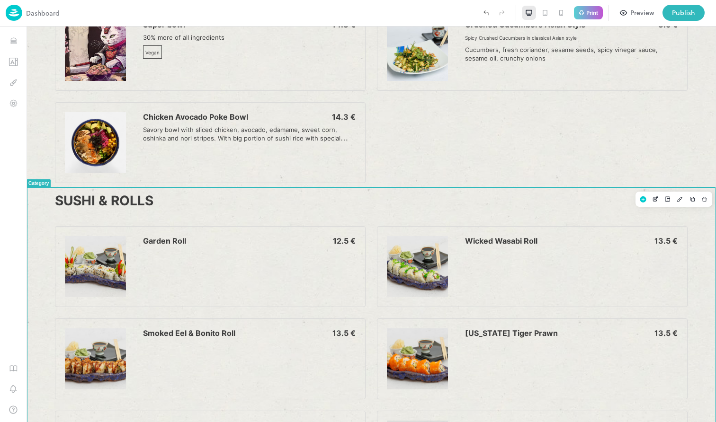
scroll to position [1126, 0]
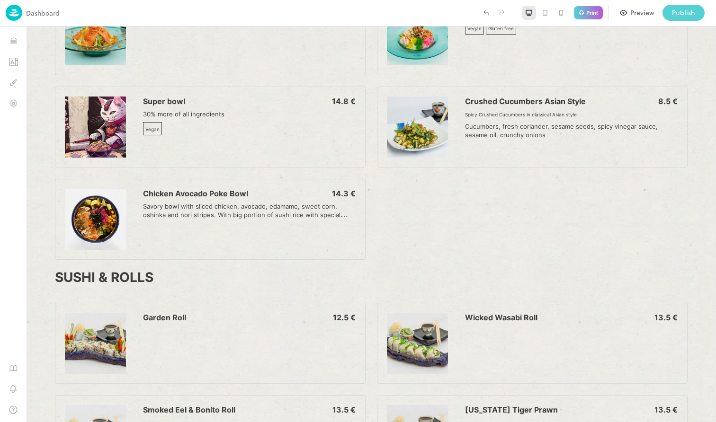
click at [679, 13] on div "Publish" at bounding box center [683, 13] width 23 height 10
